Goal: Transaction & Acquisition: Purchase product/service

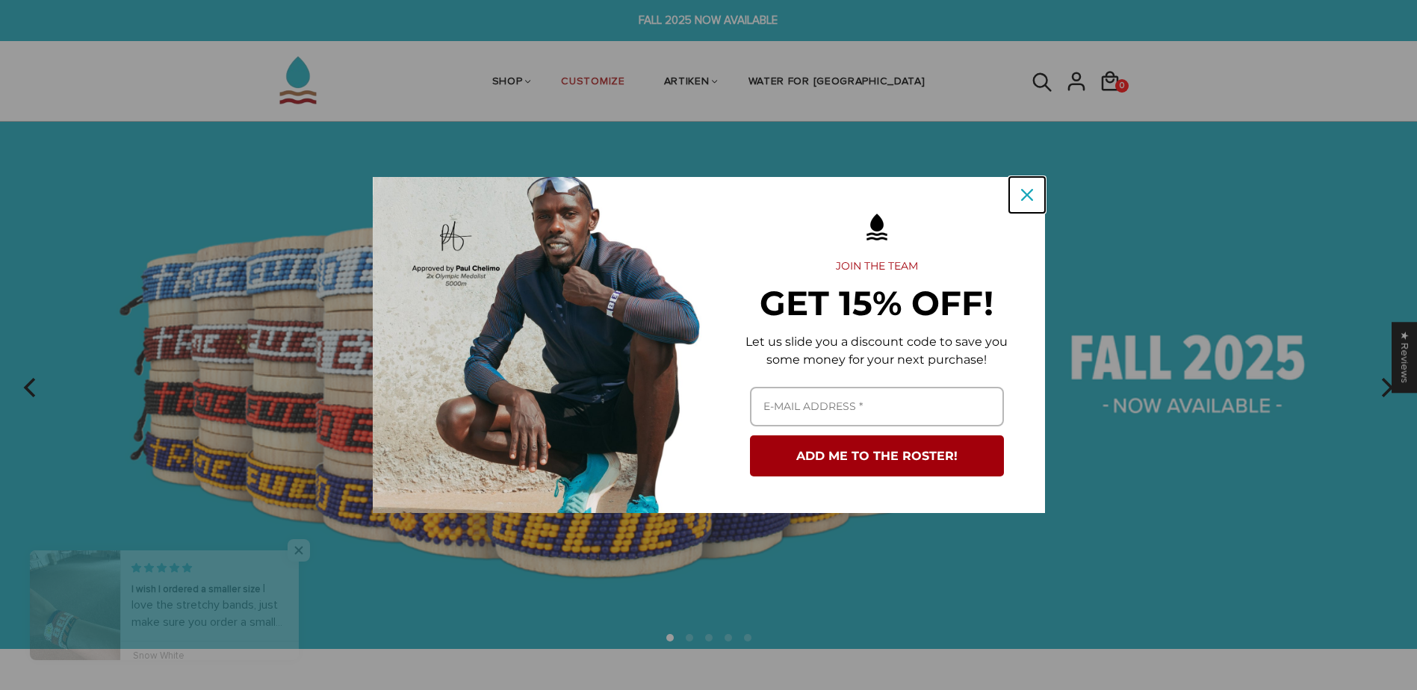
click at [1027, 191] on icon "close icon" at bounding box center [1027, 195] width 12 height 12
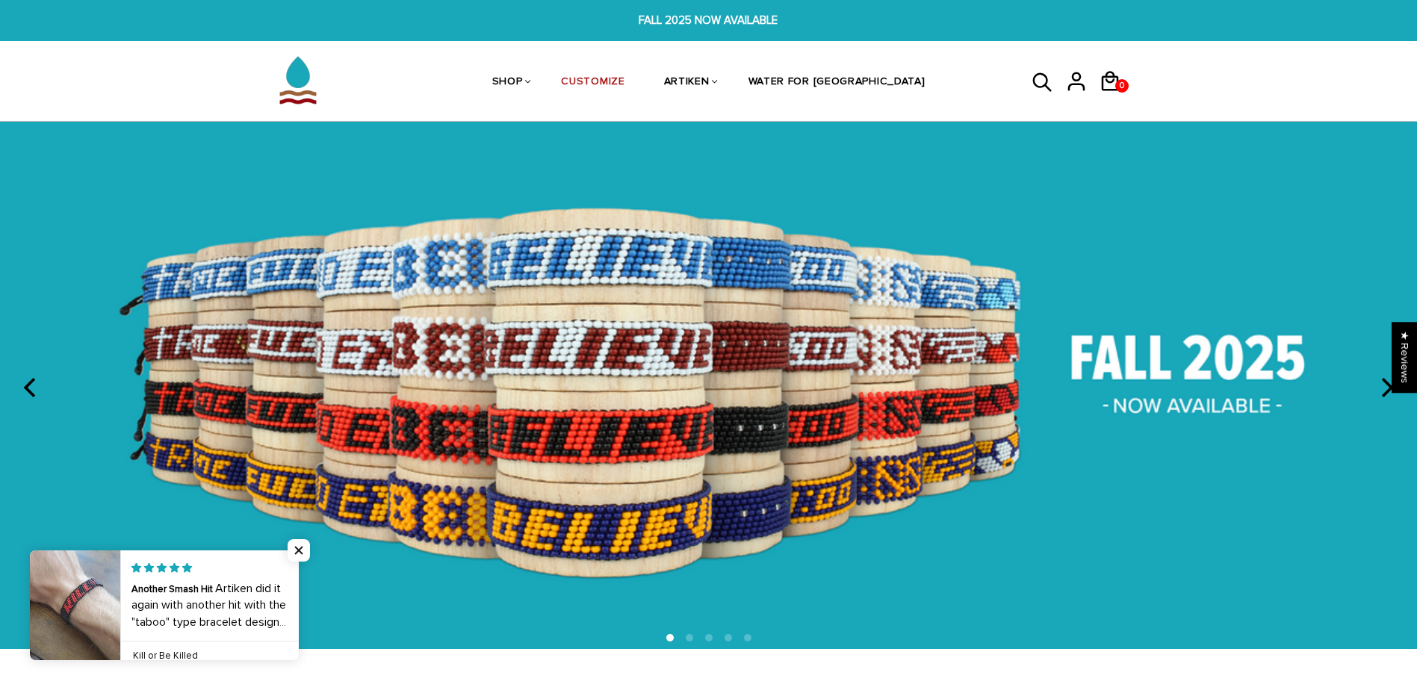
click at [1387, 393] on icon "next" at bounding box center [1385, 387] width 19 height 19
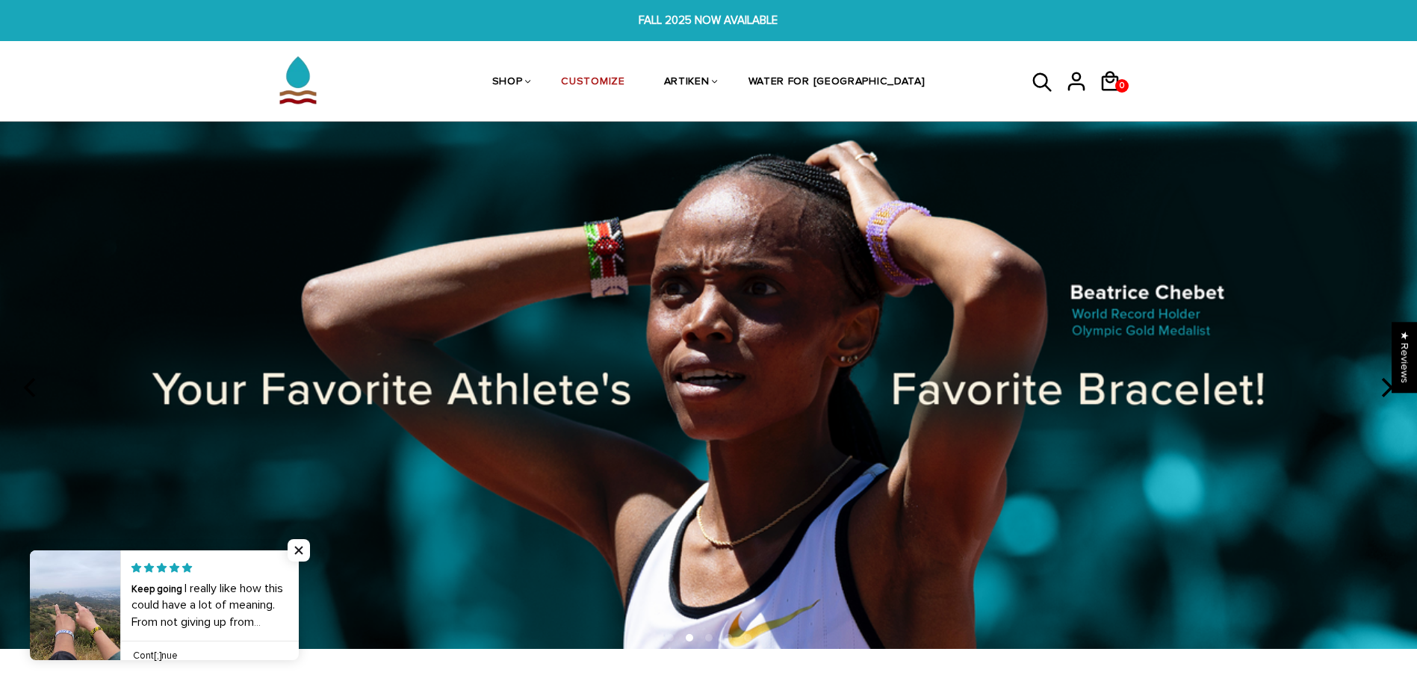
click at [1388, 394] on icon "next" at bounding box center [1385, 387] width 19 height 19
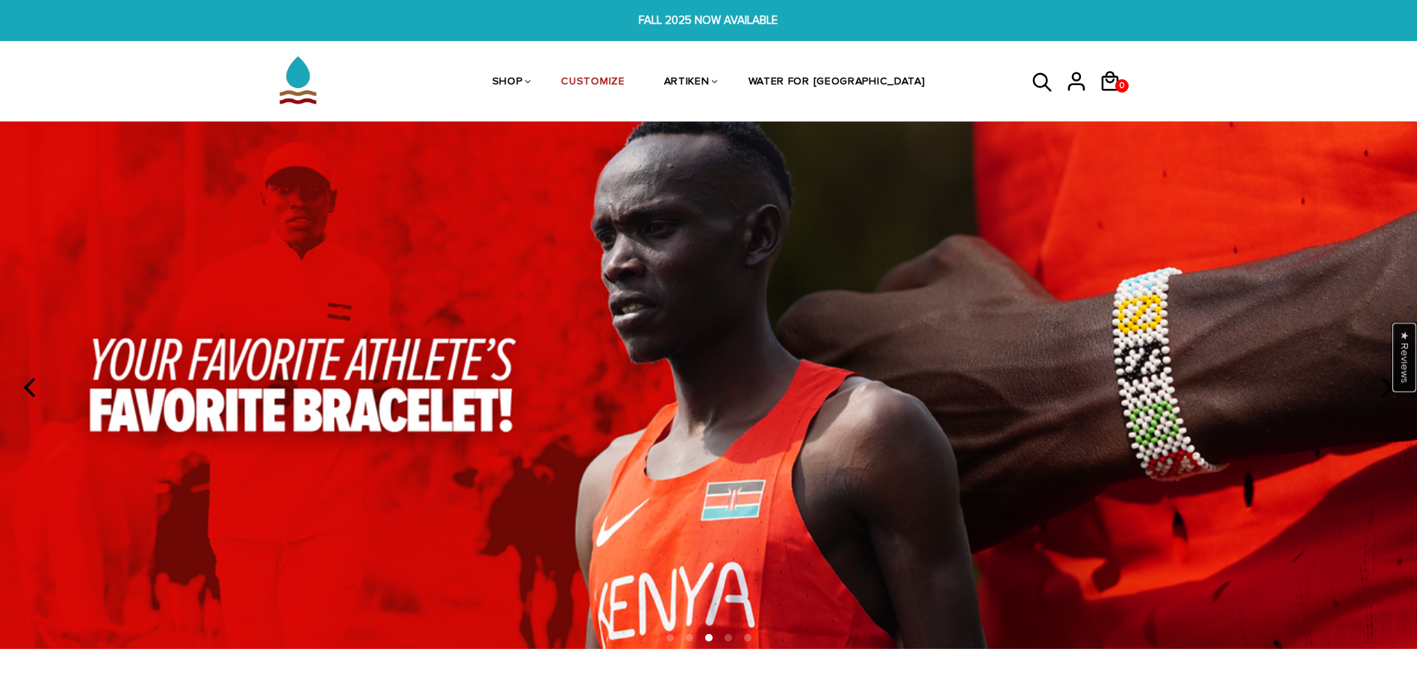
click at [1397, 390] on div "★ Reviews" at bounding box center [1404, 357] width 25 height 71
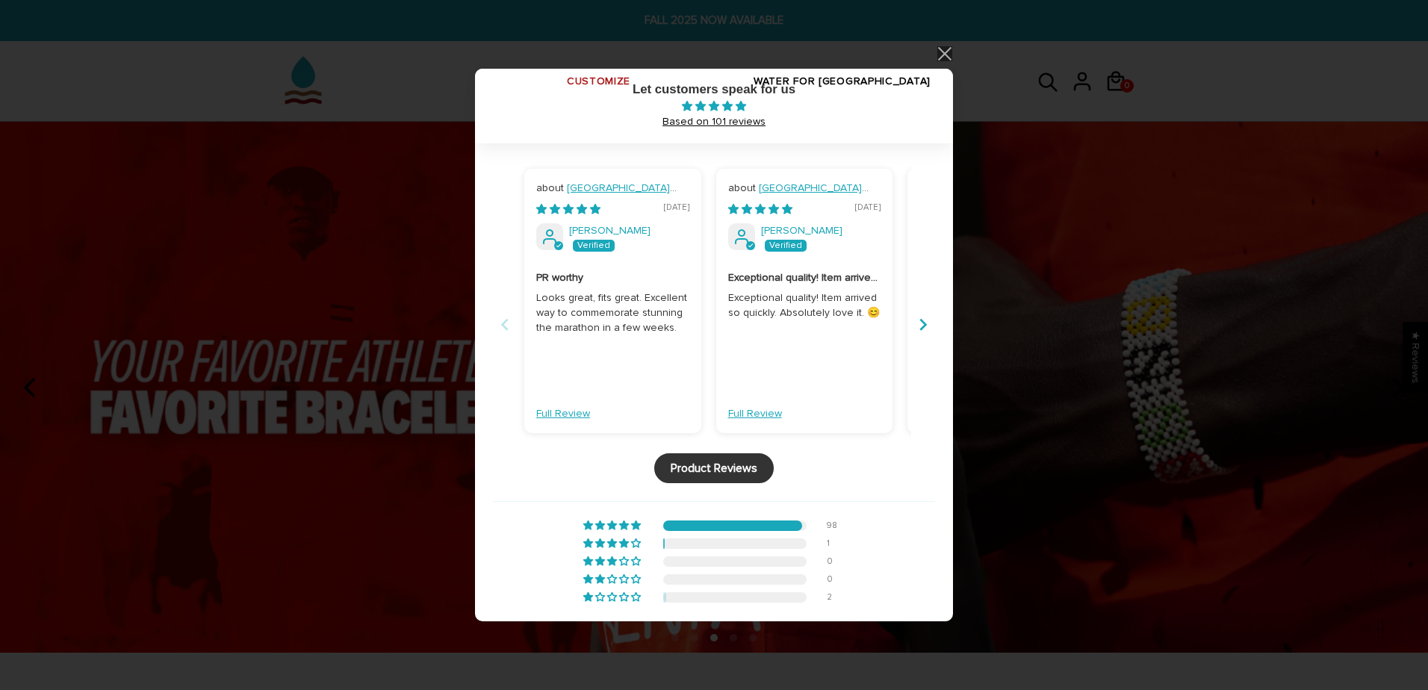
click at [945, 53] on link at bounding box center [944, 54] width 18 height 18
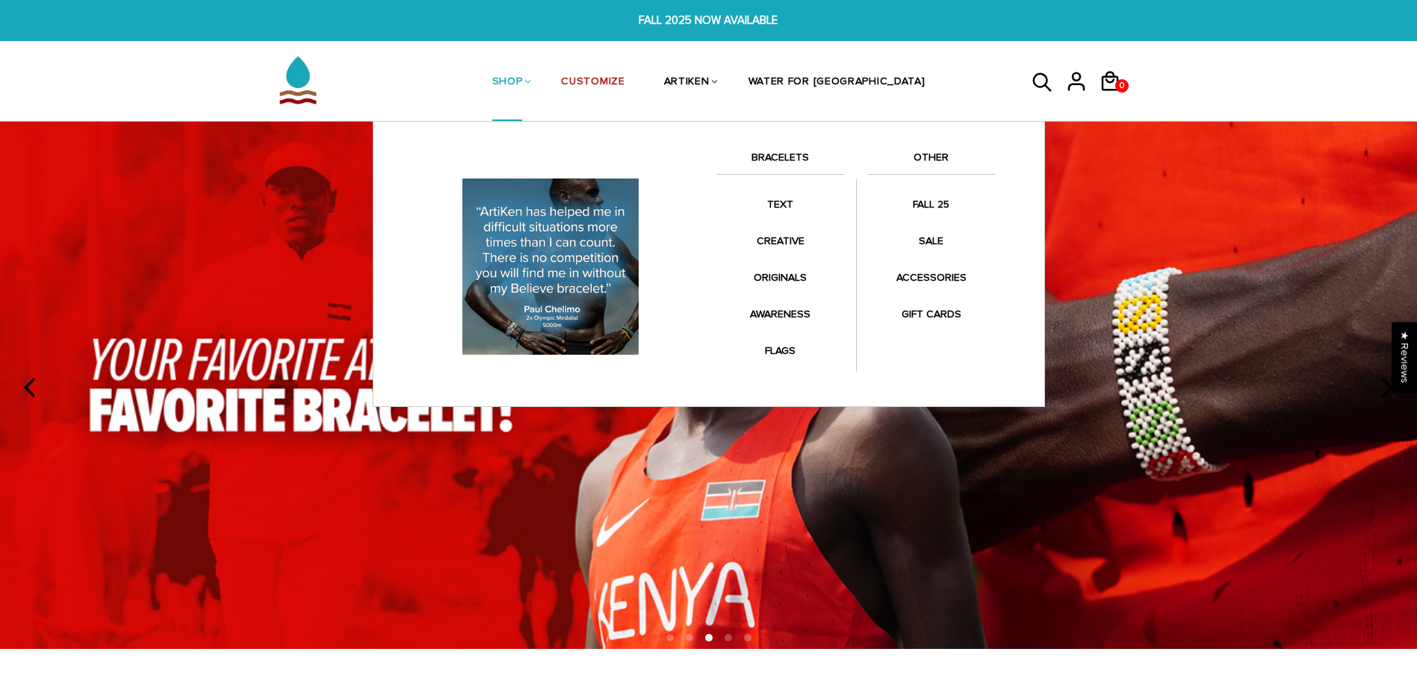
click at [786, 157] on link "BRACELETS" at bounding box center [780, 161] width 128 height 25
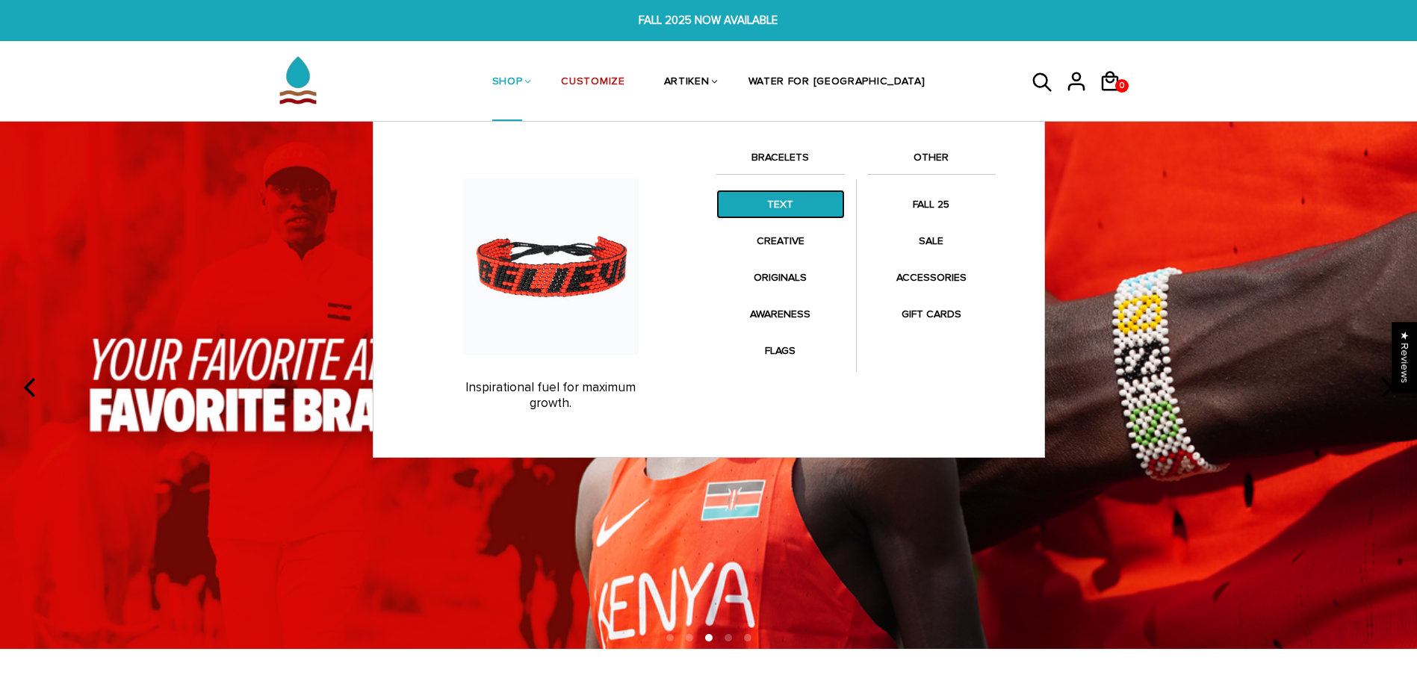
click at [784, 202] on link "TEXT" at bounding box center [780, 204] width 128 height 29
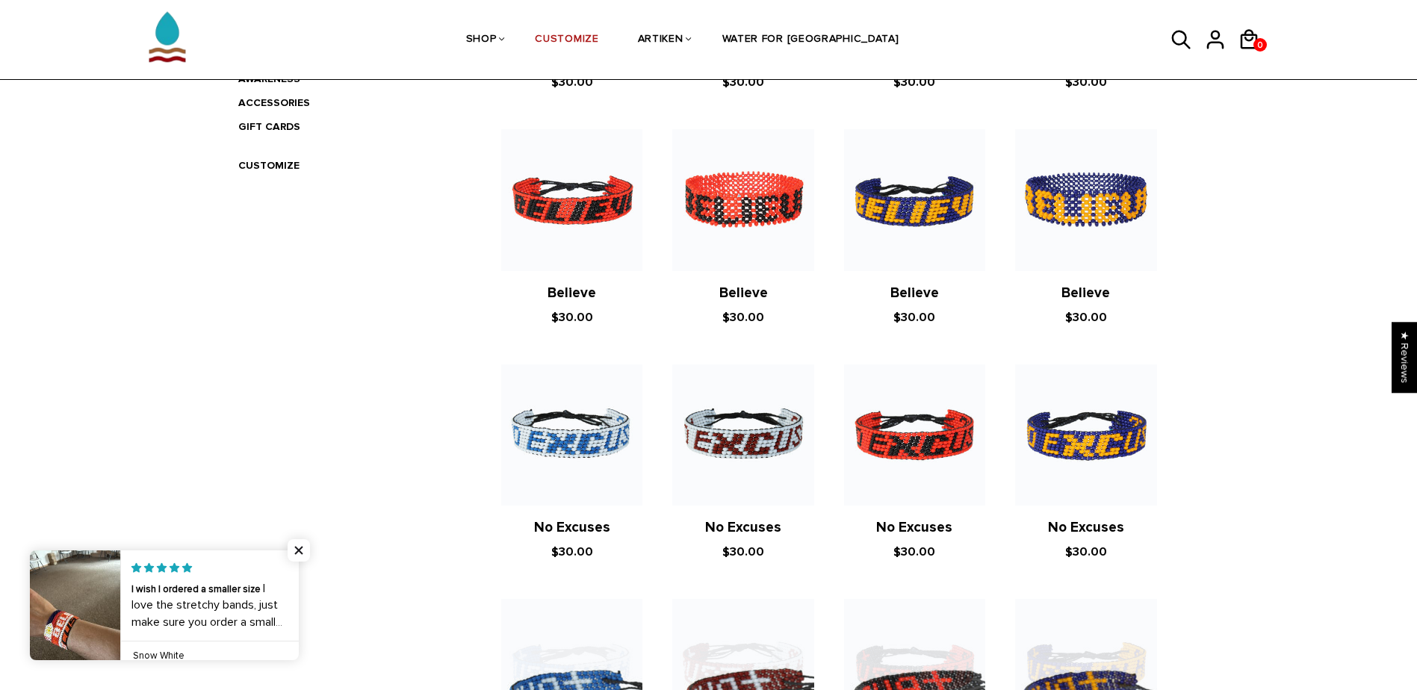
scroll to position [523, 0]
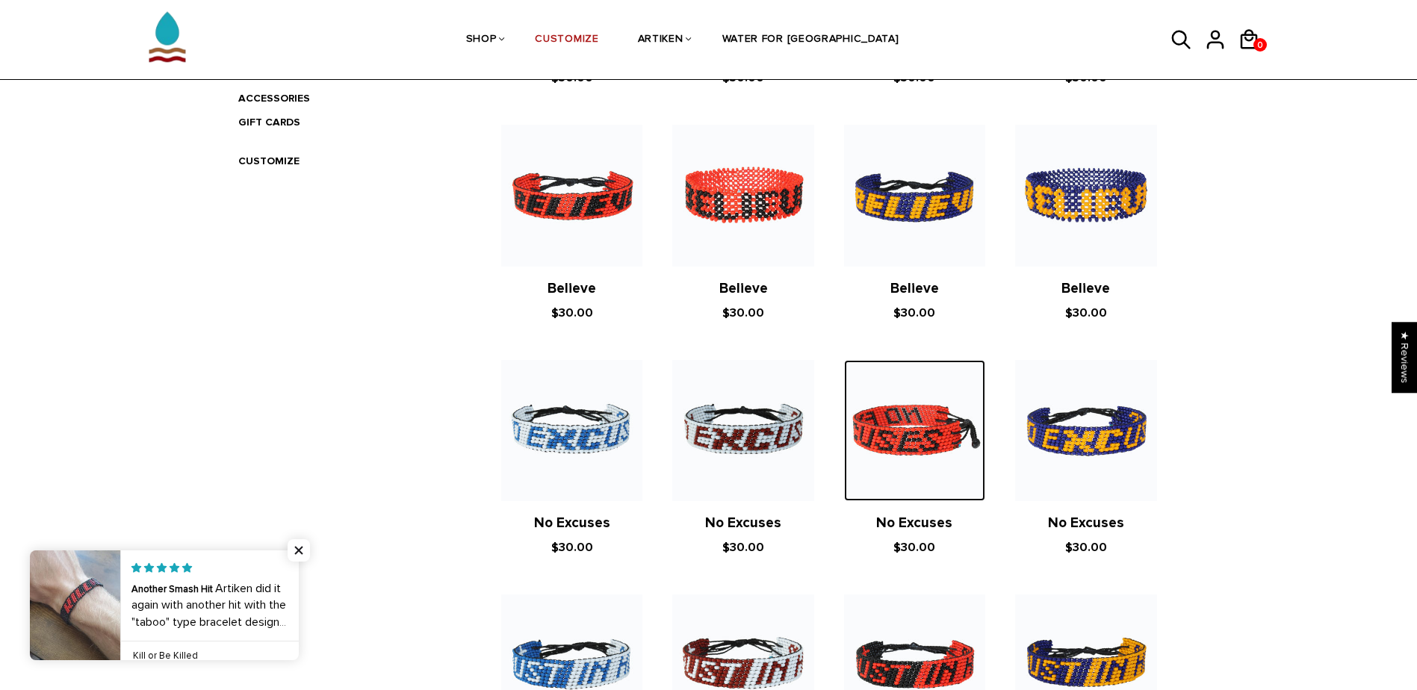
click at [932, 453] on img at bounding box center [914, 430] width 141 height 141
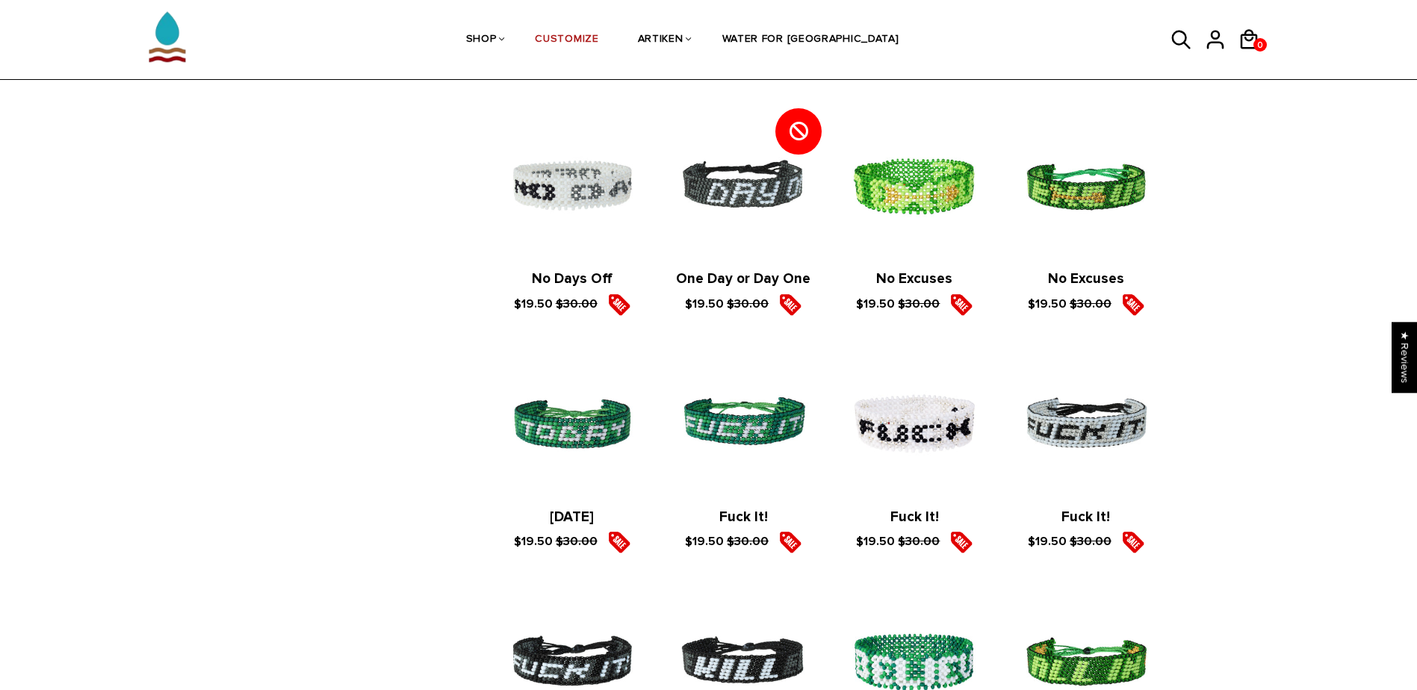
scroll to position [1465, 0]
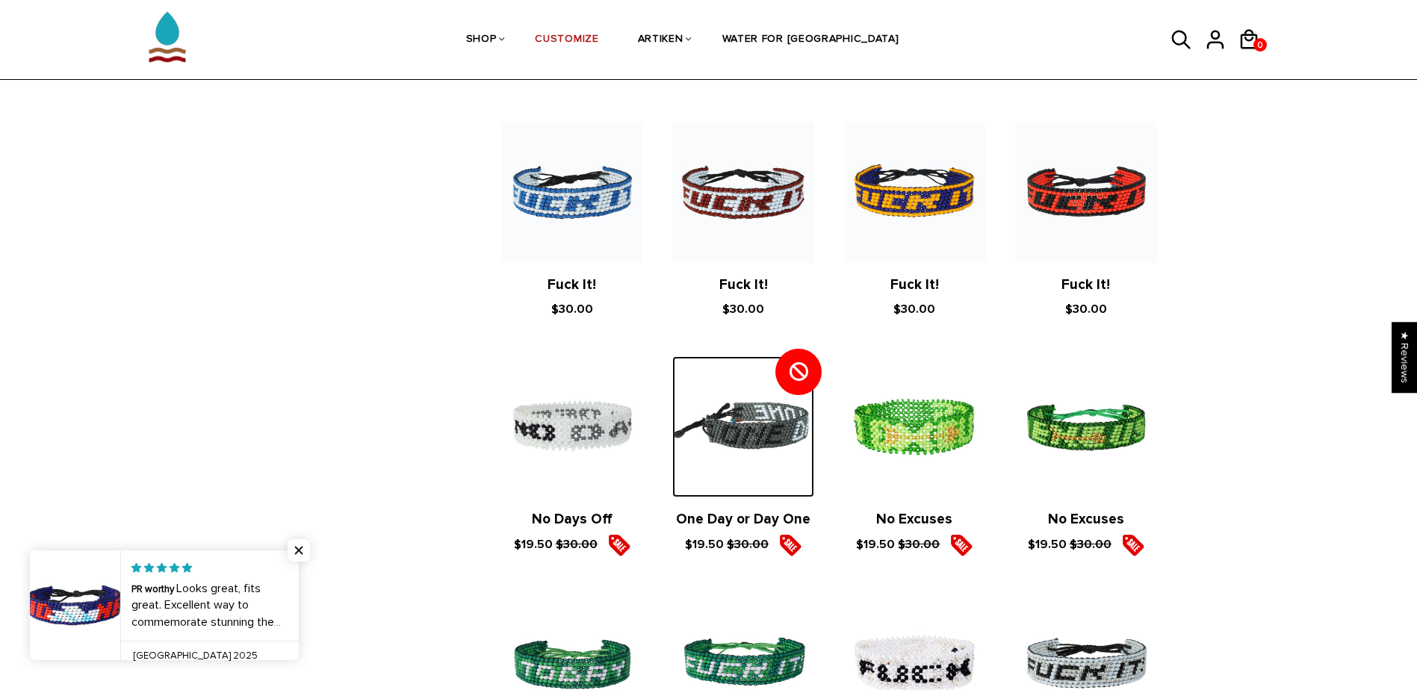
click at [742, 433] on img at bounding box center [742, 426] width 141 height 141
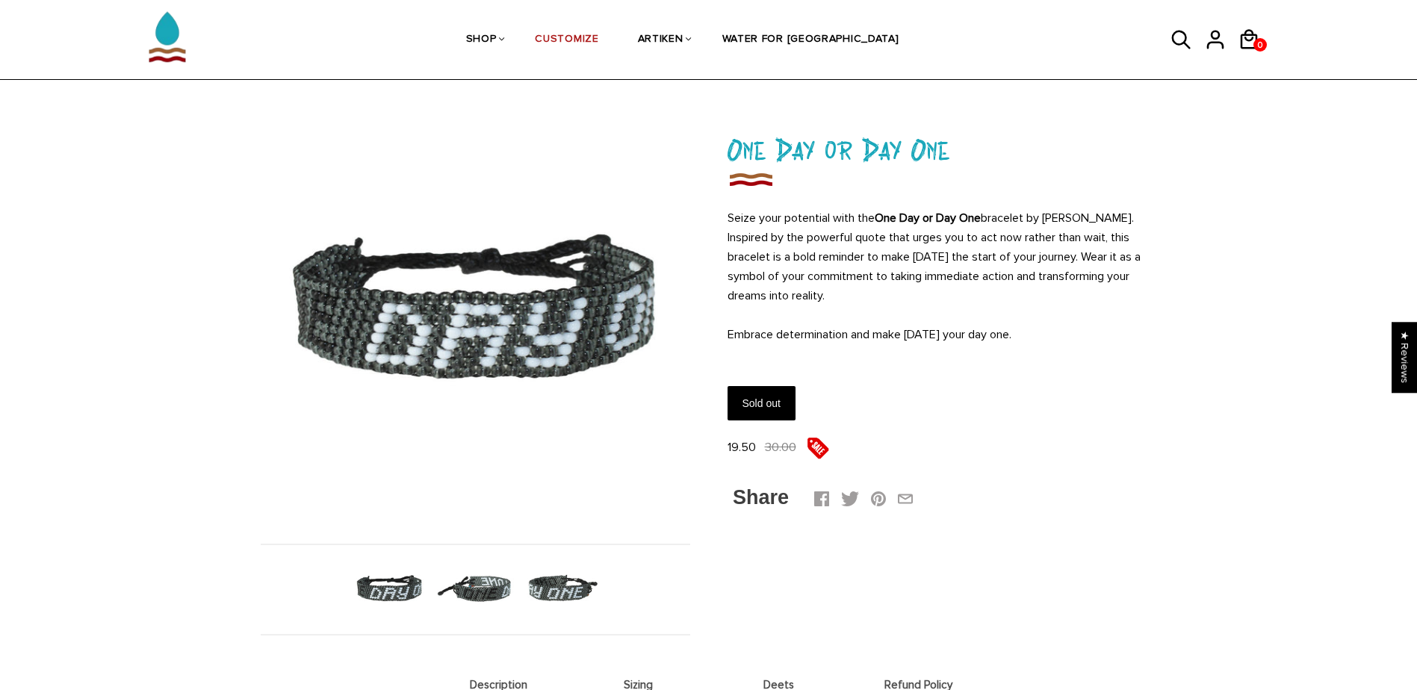
scroll to position [75, 0]
